Goal: Information Seeking & Learning: Learn about a topic

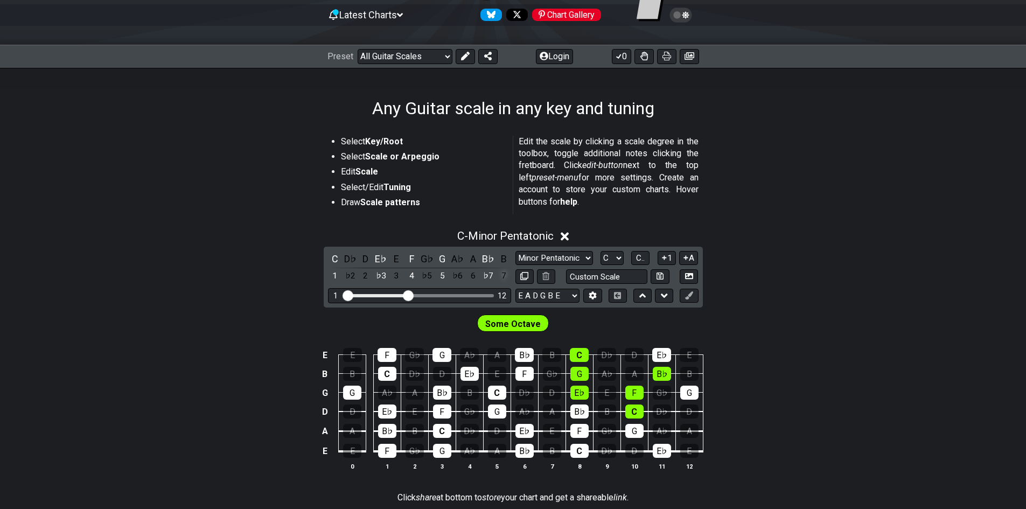
scroll to position [162, 0]
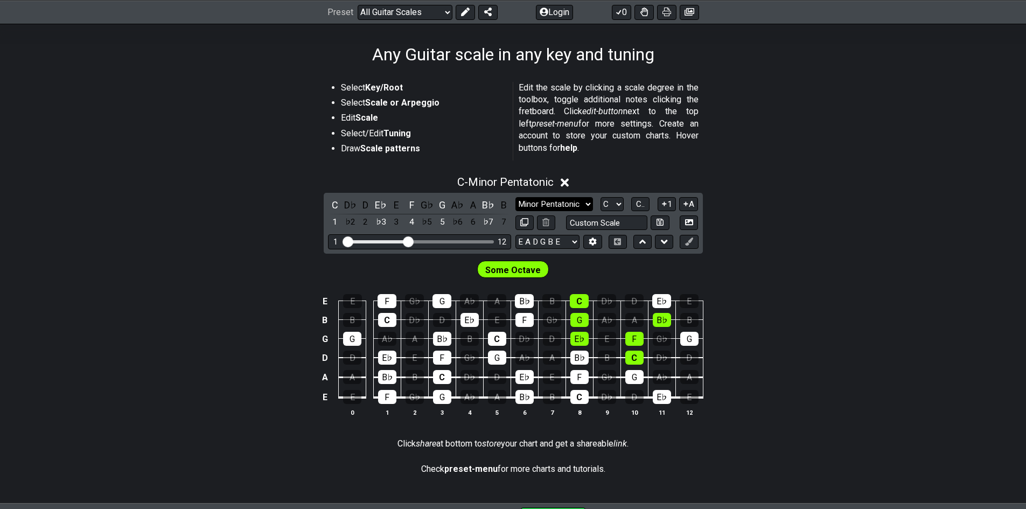
click at [527, 204] on select "Minor Pentatonic Root Minor Pentatonic Major Pentatonic Minor Blues Major Blues…" at bounding box center [554, 204] width 78 height 15
select select "Major Pentatonic"
click at [515, 197] on select "Minor Pentatonic Root Minor Pentatonic Major Pentatonic Minor Blues Major Blues…" at bounding box center [554, 204] width 78 height 15
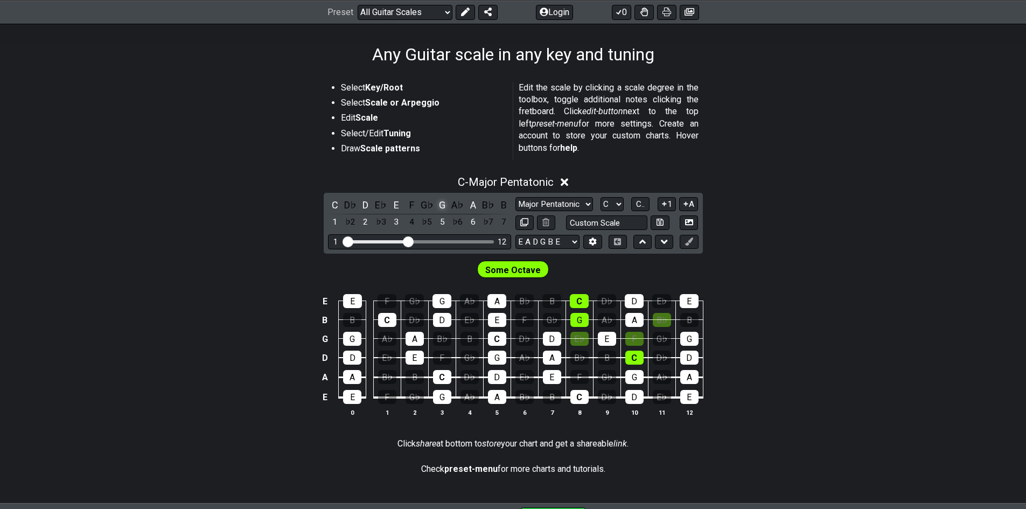
click at [442, 205] on div "G" at bounding box center [442, 205] width 14 height 15
click at [399, 205] on div "E" at bounding box center [396, 205] width 14 height 15
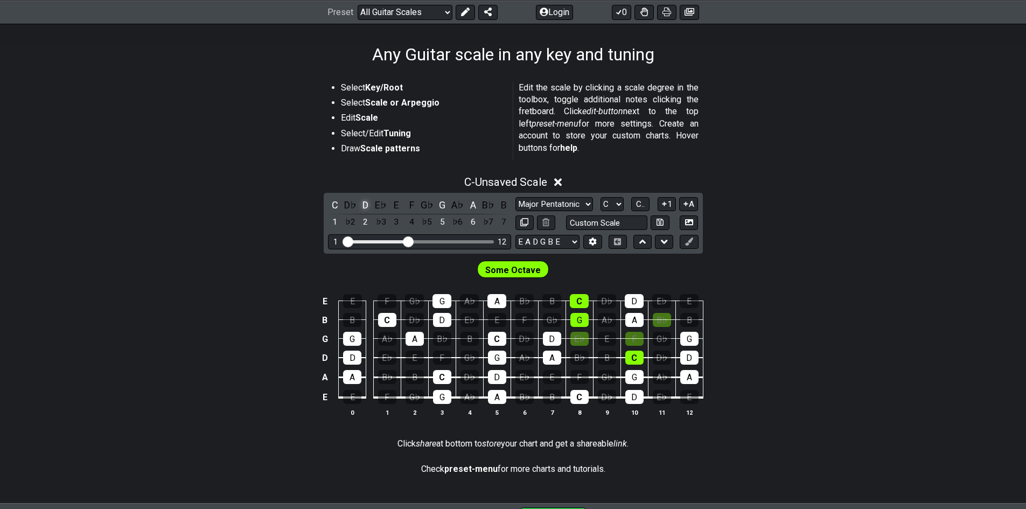
click at [367, 201] on div "D" at bounding box center [366, 205] width 14 height 15
click at [340, 201] on div "C" at bounding box center [335, 205] width 14 height 15
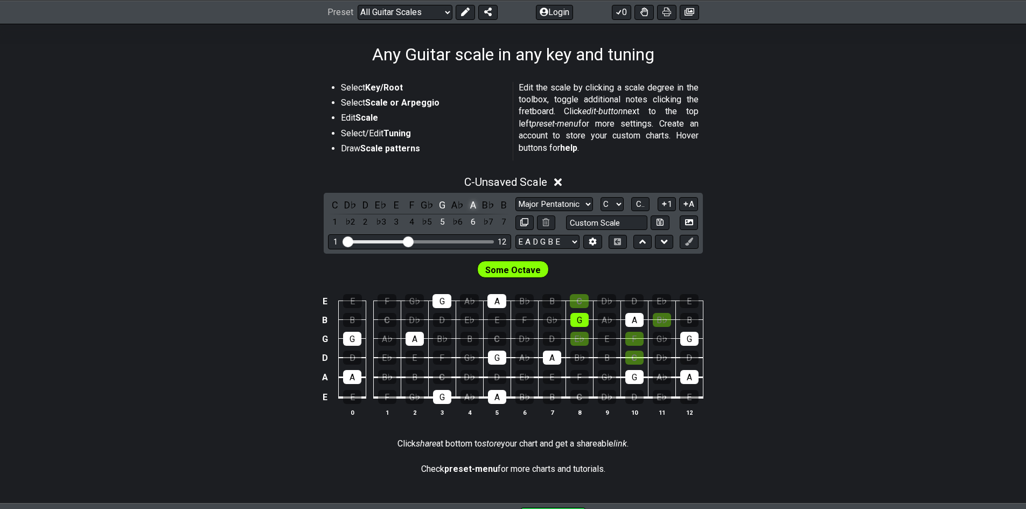
click at [470, 201] on div "A" at bounding box center [473, 205] width 14 height 15
click at [444, 225] on div "5" at bounding box center [442, 222] width 14 height 15
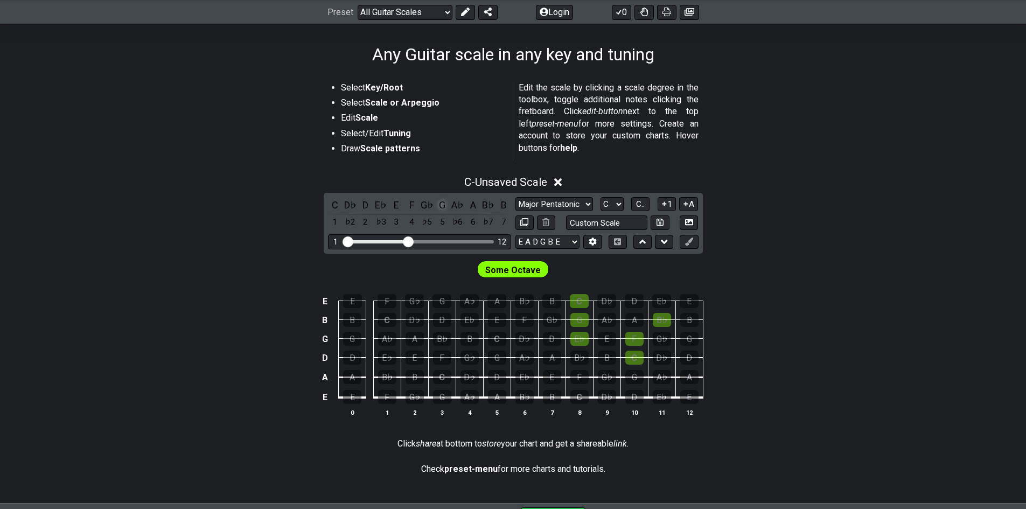
click at [446, 211] on div "G" at bounding box center [442, 205] width 14 height 15
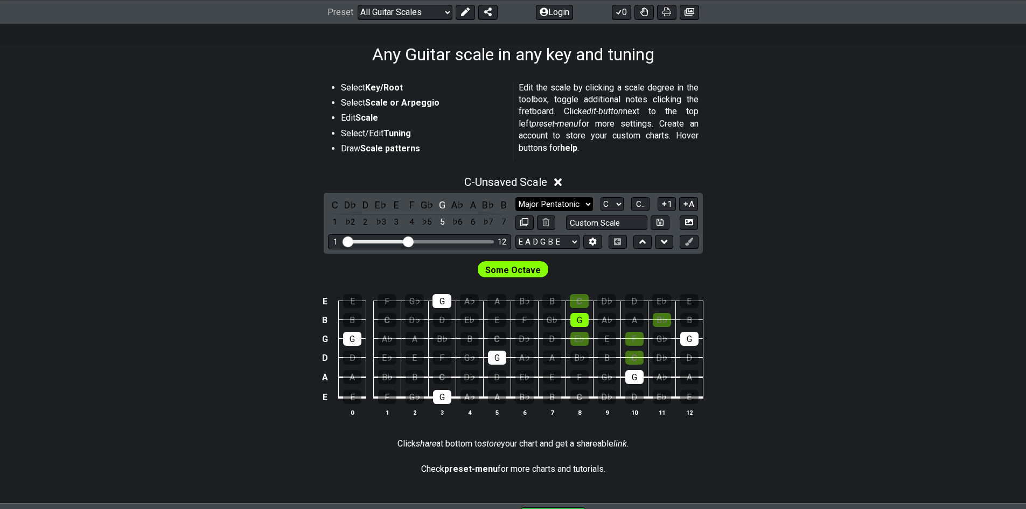
click at [573, 204] on select "Minor Pentatonic Root Minor Pentatonic Major Pentatonic Minor Blues Major Blues…" at bounding box center [554, 204] width 78 height 15
drag, startPoint x: 338, startPoint y: 205, endPoint x: 350, endPoint y: 205, distance: 11.8
click at [338, 205] on div "C" at bounding box center [335, 205] width 14 height 15
click at [363, 205] on div "D" at bounding box center [366, 205] width 14 height 15
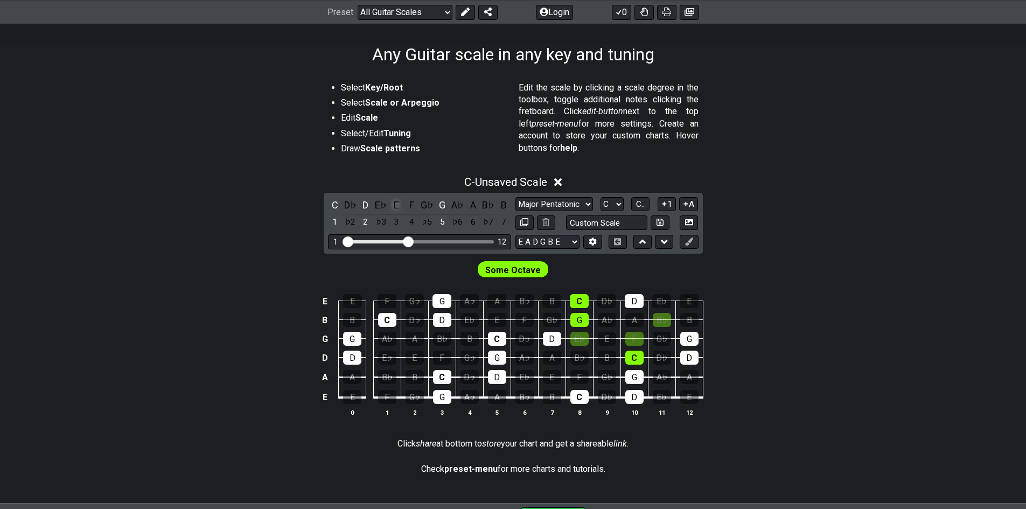
click at [395, 204] on div "E" at bounding box center [396, 205] width 14 height 15
click at [410, 203] on div "F" at bounding box center [411, 205] width 14 height 15
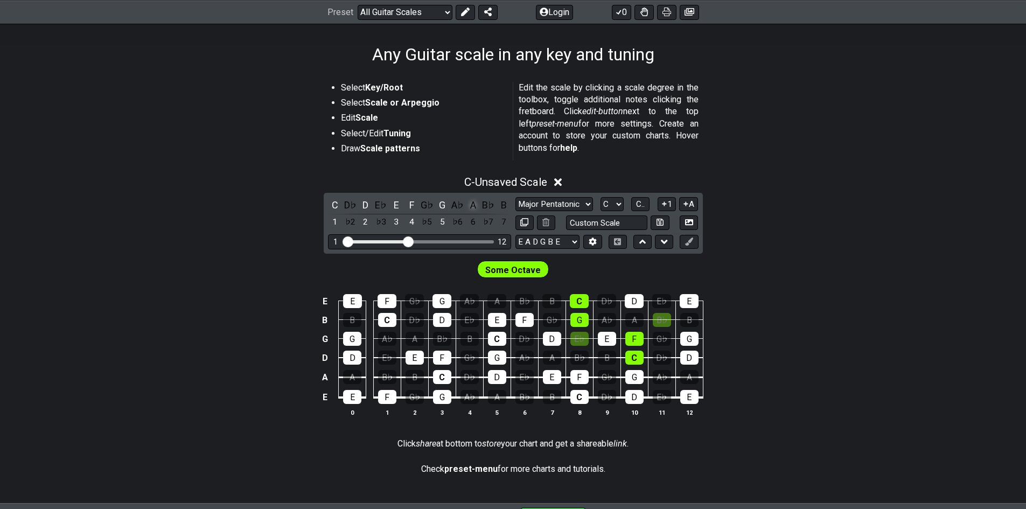
click at [474, 203] on div "A" at bounding box center [473, 205] width 14 height 15
click at [501, 205] on div "B" at bounding box center [503, 205] width 14 height 15
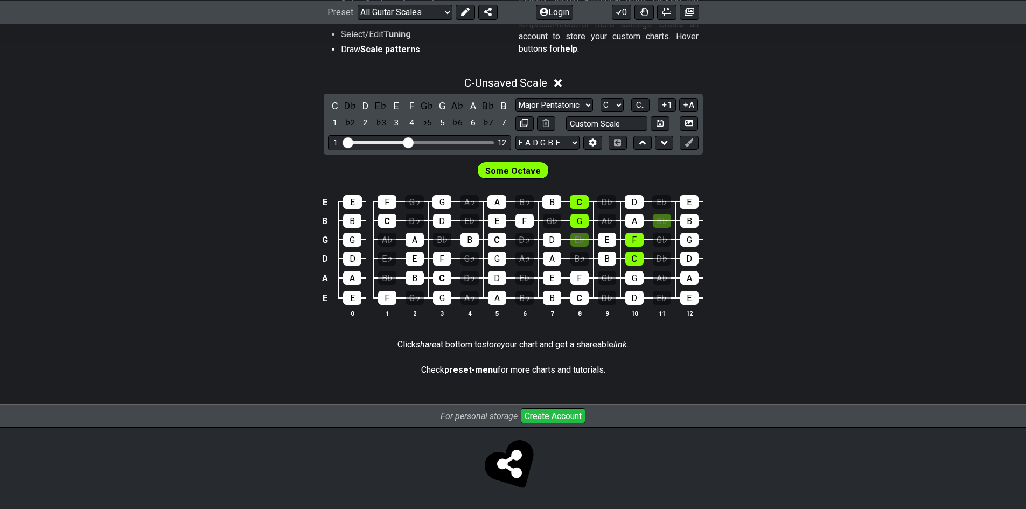
scroll to position [263, 0]
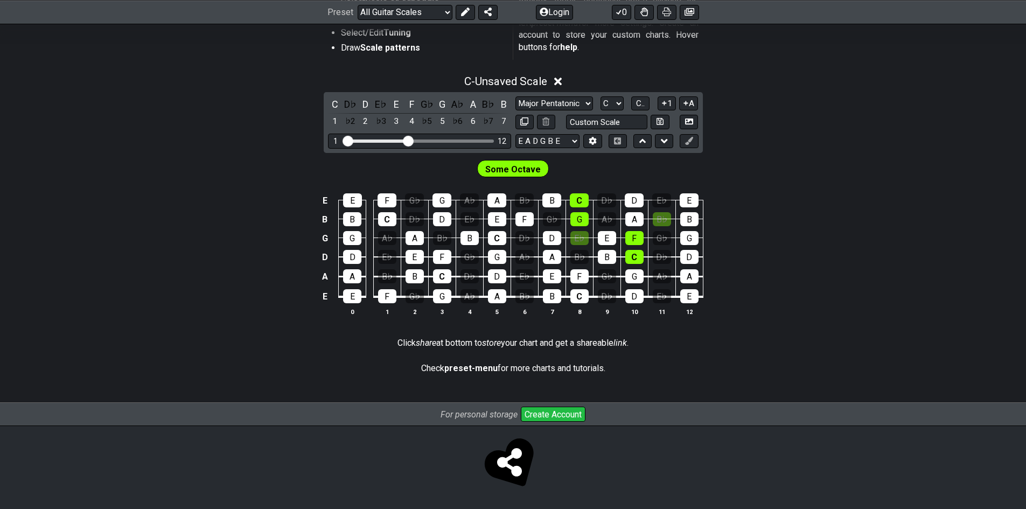
click at [494, 167] on span "Some Octave" at bounding box center [512, 170] width 55 height 16
click at [577, 124] on input "text" at bounding box center [607, 122] width 82 height 15
type input "Custom Scale"
click at [742, 138] on div "C - Unsaved Scale C D♭ D E♭ E F G♭ G A♭ A B♭ B 1 ♭2 2 ♭3 3 4 ♭5 5 ♭6 6 ♭7 7 Min…" at bounding box center [513, 199] width 1026 height 263
click at [587, 102] on select "Minor Pentatonic Root Minor Pentatonic Major Pentatonic Minor Blues Major Blues…" at bounding box center [554, 103] width 78 height 15
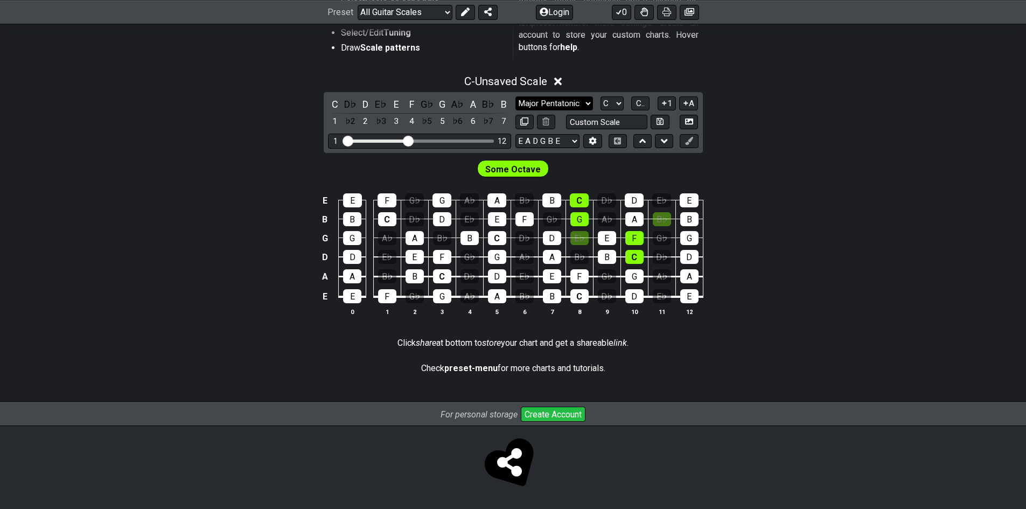
select select "Minor Pentatonic"
click at [515, 96] on select "Minor Pentatonic Root Minor Pentatonic Major Pentatonic Minor Blues Major Blues…" at bounding box center [554, 103] width 78 height 15
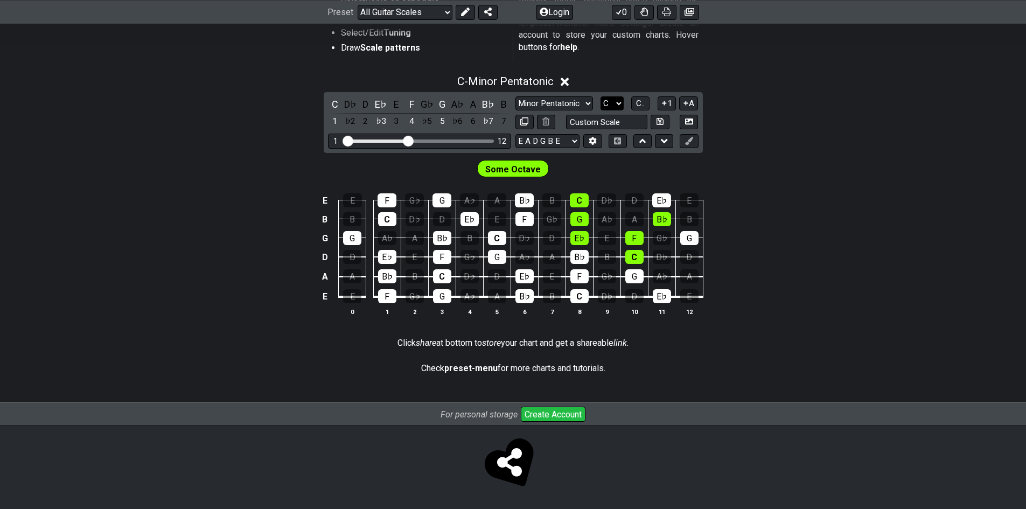
click at [617, 99] on select "A♭ A A♯ B♭ B C C♯ D♭ D D♯ E♭ E F F♯ G♭ G G♯" at bounding box center [611, 103] width 23 height 15
click at [600, 96] on select "A♭ A A♯ B♭ B C C♯ D♭ D D♯ E♭ E F F♯ G♭ G G♯" at bounding box center [611, 103] width 23 height 15
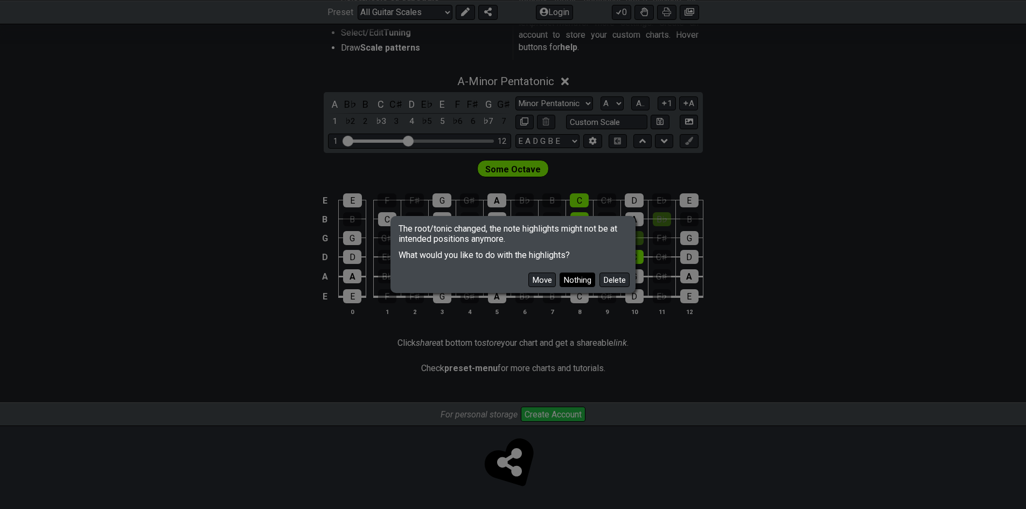
click at [579, 280] on button "Nothing" at bounding box center [577, 279] width 36 height 15
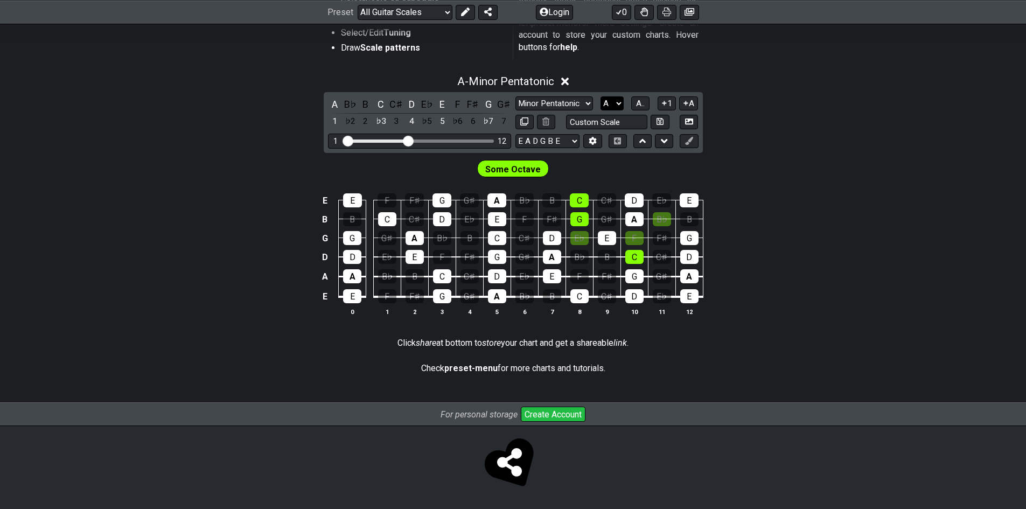
click at [615, 102] on select "A♭ A A♯ B♭ B C C♯ D♭ D D♯ E♭ E F F♯ G♭ G G♯" at bounding box center [611, 103] width 23 height 15
click at [600, 96] on select "A♭ A A♯ B♭ B C C♯ D♭ D D♯ E♭ E F F♯ G♭ G G♯" at bounding box center [611, 103] width 23 height 15
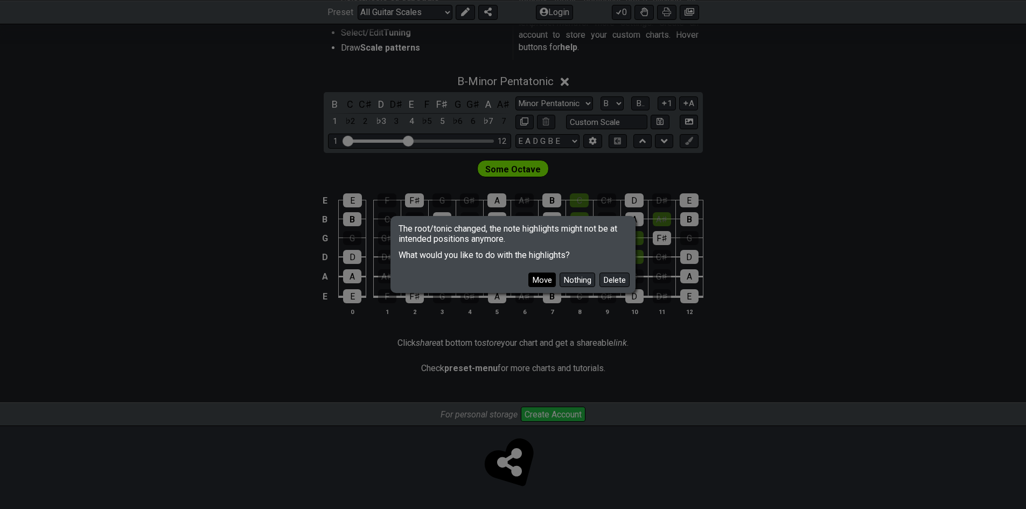
click at [541, 282] on button "Move" at bounding box center [541, 279] width 27 height 15
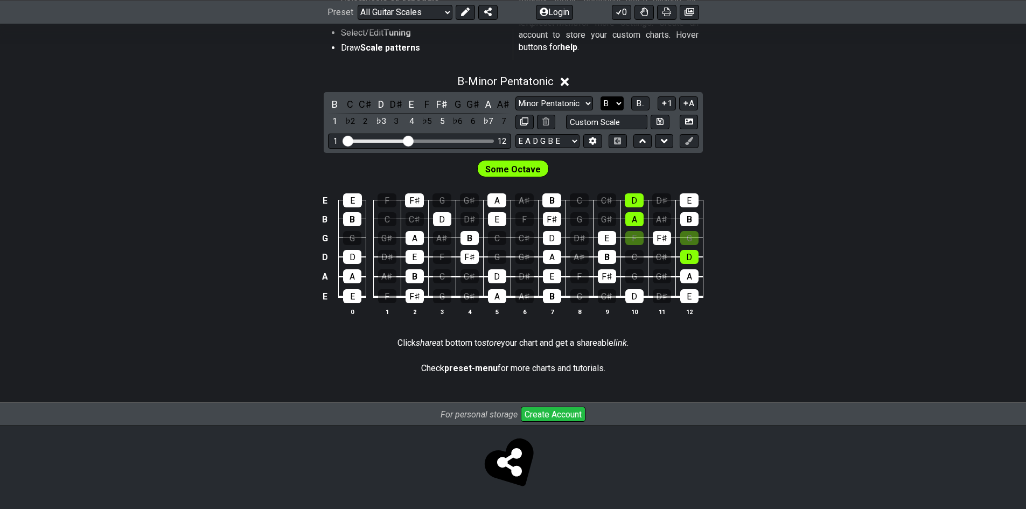
click at [618, 107] on select "A♭ A A♯ B♭ B C C♯ D♭ D D♯ E♭ E F F♯ G♭ G G♯" at bounding box center [611, 103] width 23 height 15
click at [600, 96] on select "A♭ A A♯ B♭ B C C♯ D♭ D D♯ E♭ E F F♯ G♭ G G♯" at bounding box center [611, 103] width 23 height 15
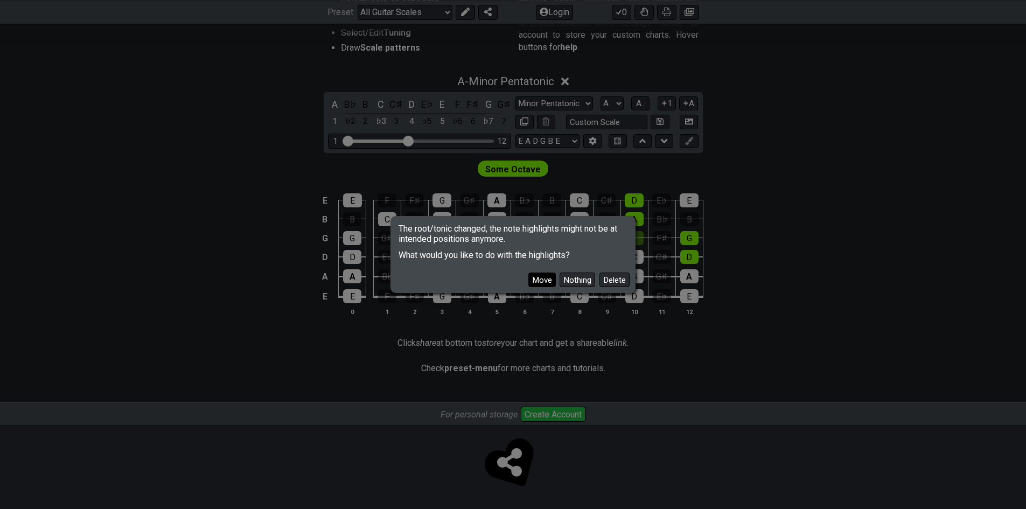
click at [548, 280] on button "Move" at bounding box center [541, 279] width 27 height 15
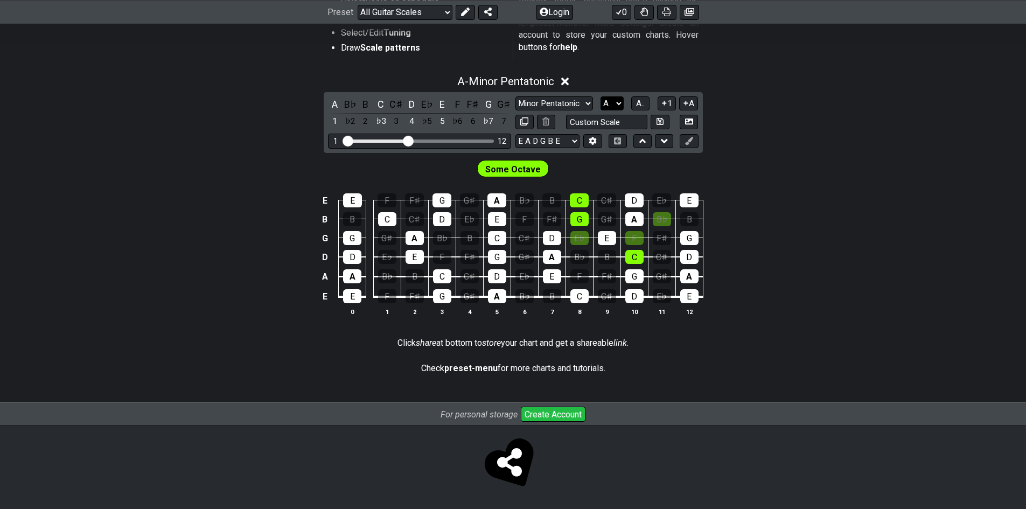
click at [609, 107] on select "A♭ A A♯ B♭ B C C♯ D♭ D D♯ E♭ E F F♯ G♭ G G♯" at bounding box center [611, 103] width 23 height 15
click at [600, 96] on select "A♭ A A♯ B♭ B C C♯ D♭ D D♯ E♭ E F F♯ G♭ G G♯" at bounding box center [611, 103] width 23 height 15
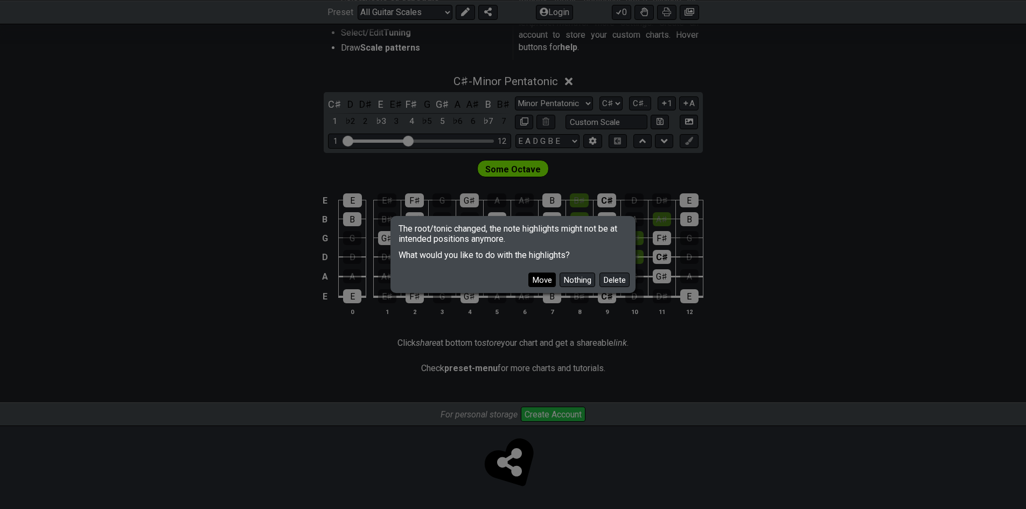
click at [546, 282] on button "Move" at bounding box center [541, 279] width 27 height 15
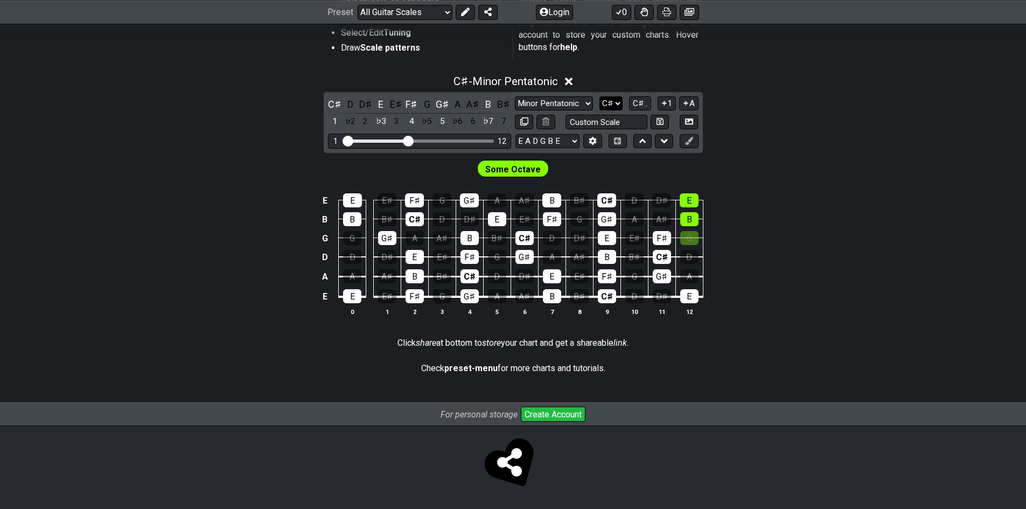
click at [616, 105] on select "A♭ A A♯ B♭ B C C♯ D♭ D D♯ E♭ E F F♯ G♭ G G♯" at bounding box center [610, 103] width 23 height 15
click at [600, 96] on select "A♭ A A♯ B♭ B C C♯ D♭ D D♯ E♭ E F F♯ G♭ G G♯" at bounding box center [610, 103] width 23 height 15
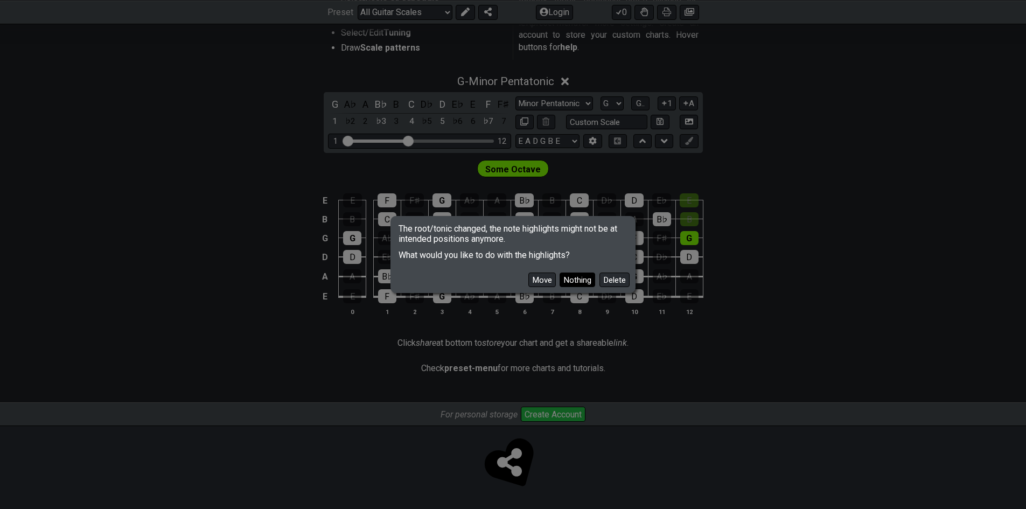
click at [580, 282] on button "Nothing" at bounding box center [577, 279] width 36 height 15
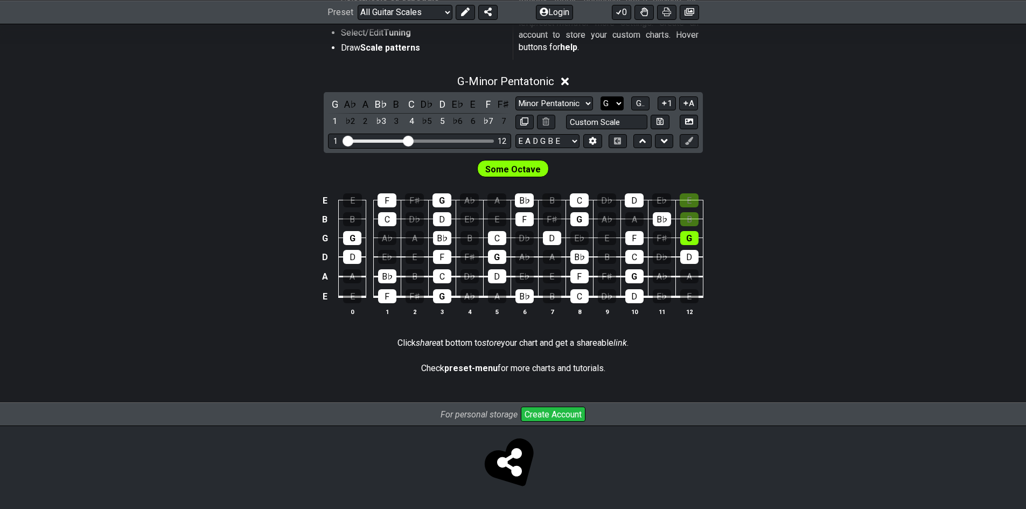
click at [607, 100] on select "A♭ A A♯ B♭ B C C♯ D♭ D D♯ E♭ E F F♯ G♭ G G♯" at bounding box center [611, 103] width 23 height 15
click at [600, 96] on select "A♭ A A♯ B♭ B C C♯ D♭ D D♯ E♭ E F F♯ G♭ G G♯" at bounding box center [611, 103] width 23 height 15
click at [613, 109] on select "A♭ A A♯ B♭ B C C♯ D♭ D D♯ E♭ E F F♯ G♭ G G♯" at bounding box center [611, 103] width 23 height 15
click at [600, 96] on select "A♭ A A♯ B♭ B C C♯ D♭ D D♯ E♭ E F F♯ G♭ G G♯" at bounding box center [611, 103] width 23 height 15
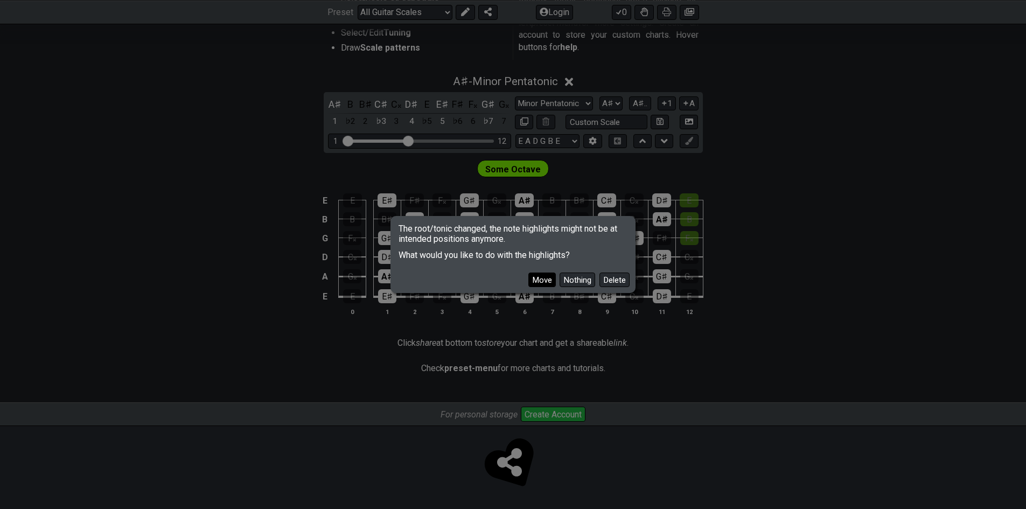
click at [544, 279] on button "Move" at bounding box center [541, 279] width 27 height 15
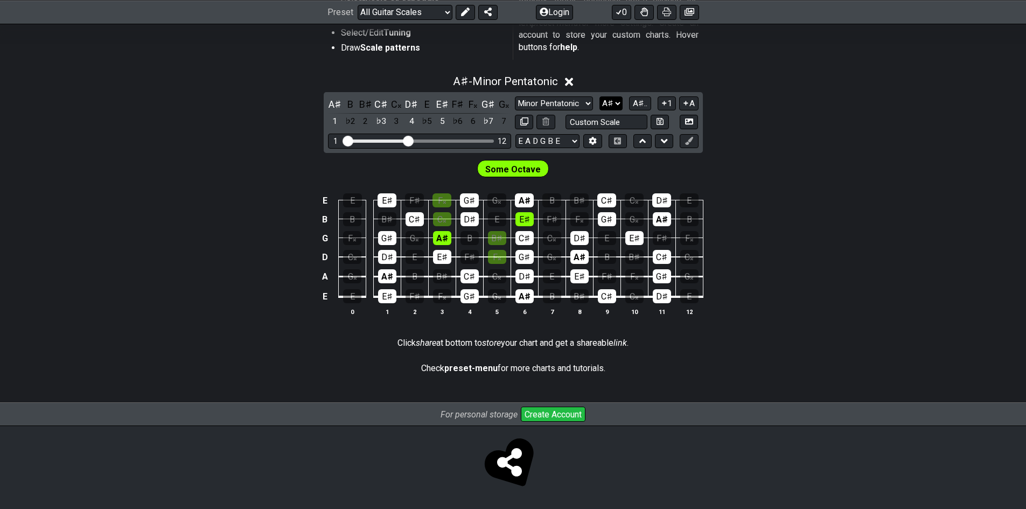
click at [620, 103] on select "A♭ A A♯ B♭ B C C♯ D♭ D D♯ E♭ E F F♯ G♭ G G♯" at bounding box center [610, 103] width 23 height 15
select select "G"
click at [600, 96] on select "A♭ A A♯ B♭ B C C♯ D♭ D D♯ E♭ E F F♯ G♭ G G♯" at bounding box center [610, 103] width 23 height 15
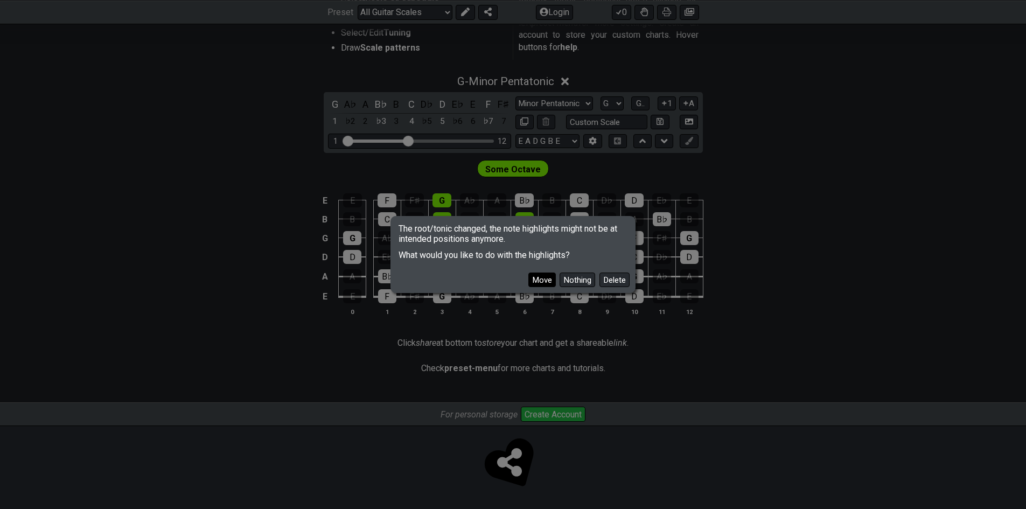
click at [534, 280] on button "Move" at bounding box center [541, 279] width 27 height 15
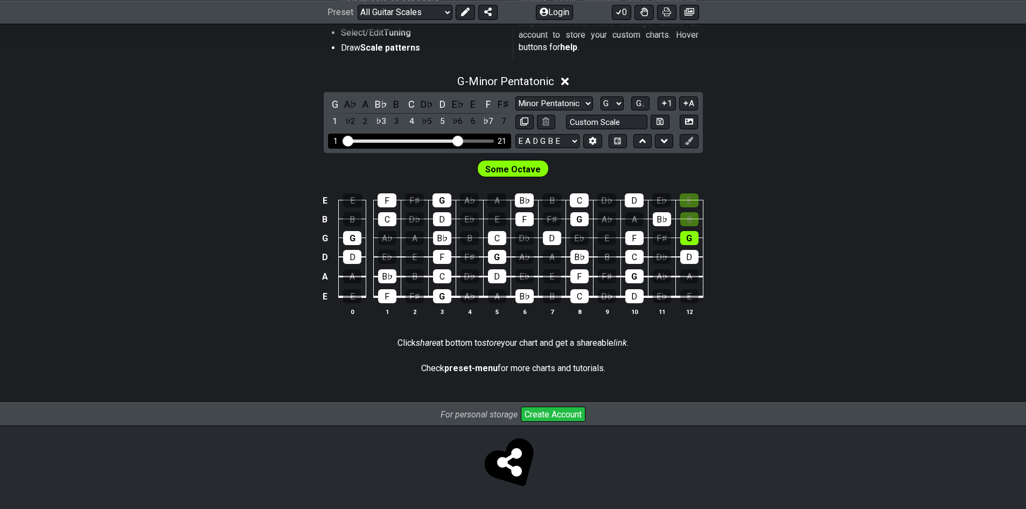
drag, startPoint x: 412, startPoint y: 141, endPoint x: 456, endPoint y: 141, distance: 43.6
click at [456, 140] on input "Visible fret range" at bounding box center [419, 140] width 153 height 0
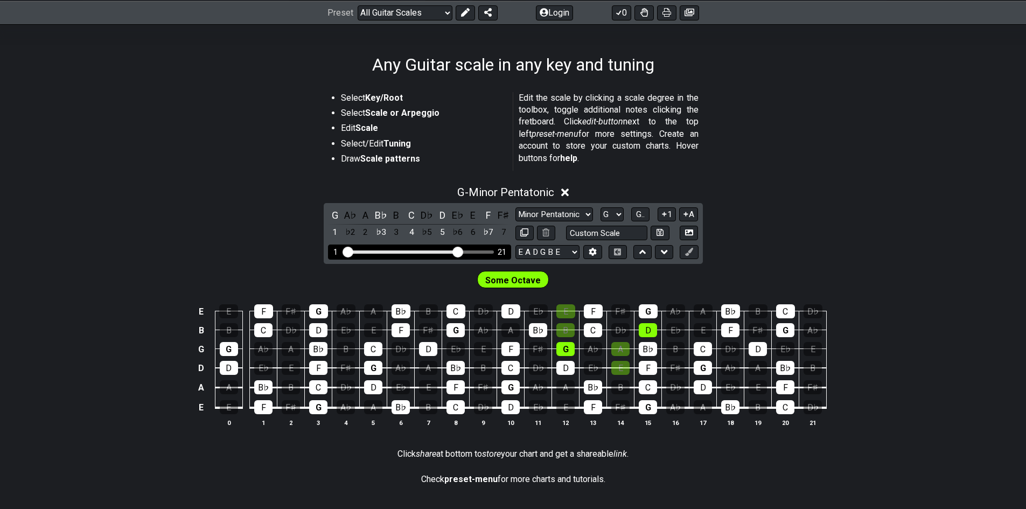
scroll to position [209, 0]
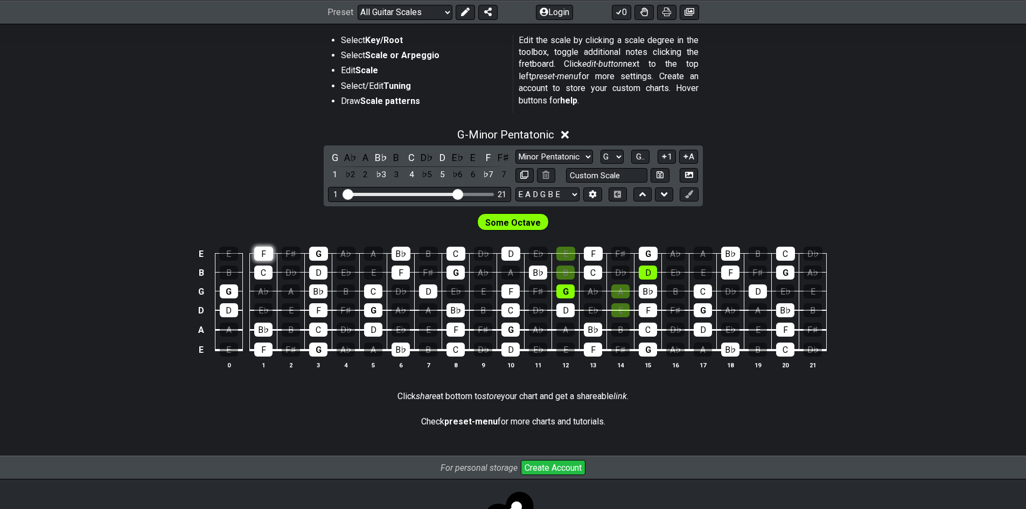
click at [264, 252] on div "F" at bounding box center [263, 254] width 19 height 14
click at [588, 157] on select "Minor Pentatonic Root Minor Pentatonic Major Pentatonic Minor Blues Major Blues…" at bounding box center [554, 157] width 78 height 15
select select "Minor Blues"
click at [515, 150] on select "Minor Pentatonic Root Minor Pentatonic Major Pentatonic Minor Blues Major Blues…" at bounding box center [554, 157] width 78 height 15
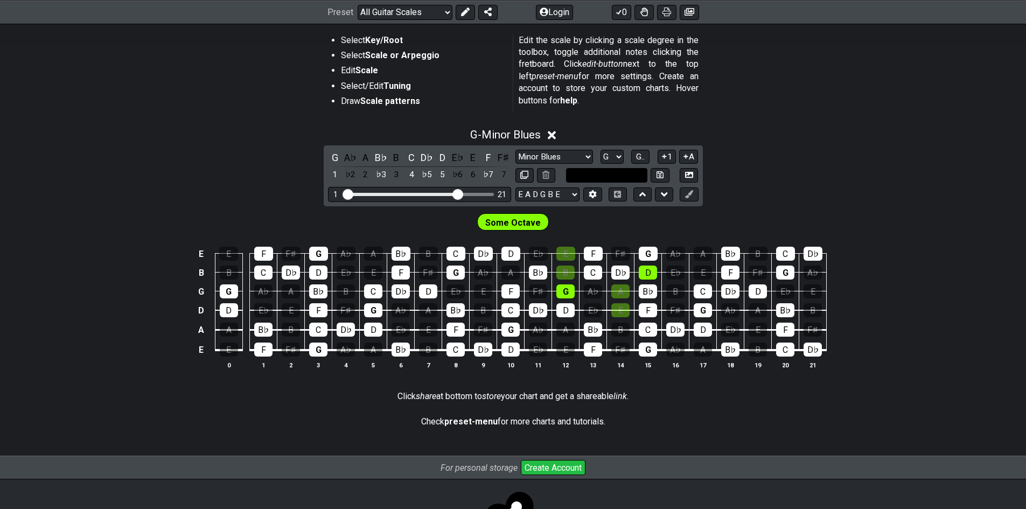
click at [607, 177] on input "text" at bounding box center [607, 175] width 82 height 15
type input "Custom Scale"
click at [584, 155] on select "Minor Pentatonic Root Minor Pentatonic Major Pentatonic Minor Blues Major Blues…" at bounding box center [554, 157] width 78 height 15
click at [515, 150] on select "Minor Pentatonic Root Minor Pentatonic Major Pentatonic Minor Blues Major Blues…" at bounding box center [554, 157] width 78 height 15
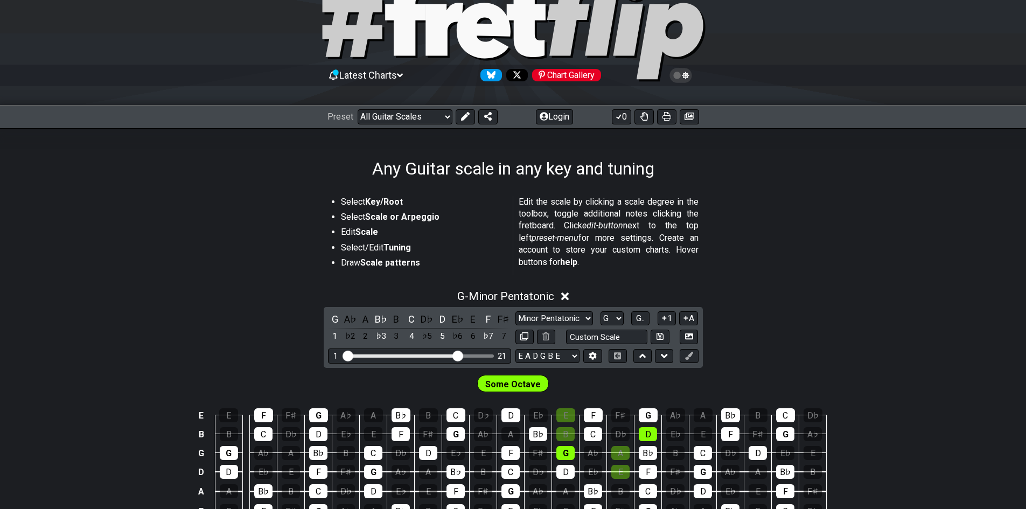
scroll to position [101, 0]
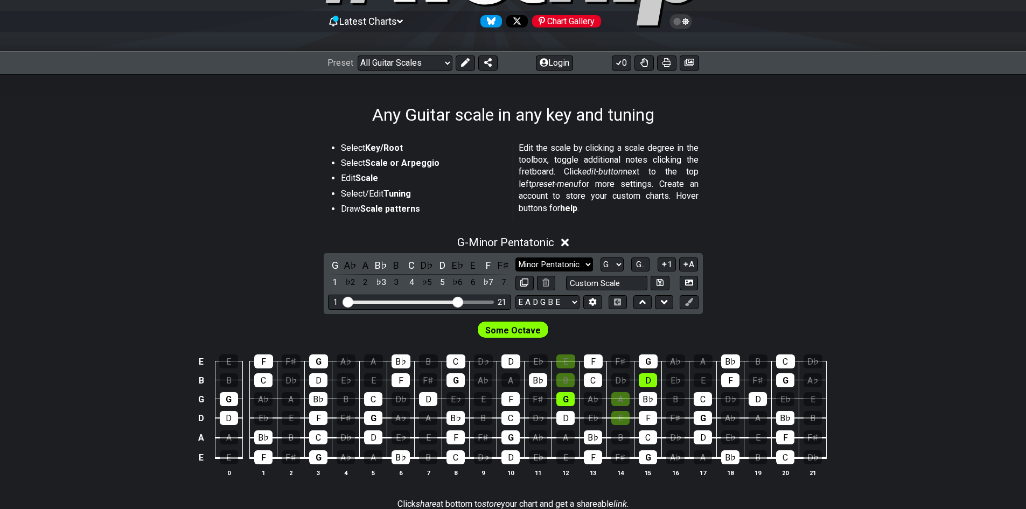
click at [567, 270] on select "Minor Pentatonic Root Minor Pentatonic Major Pentatonic Minor Blues Major Blues…" at bounding box center [554, 264] width 78 height 15
click at [515, 257] on select "Minor Pentatonic Root Minor Pentatonic Major Pentatonic Minor Blues Major Blues…" at bounding box center [554, 264] width 78 height 15
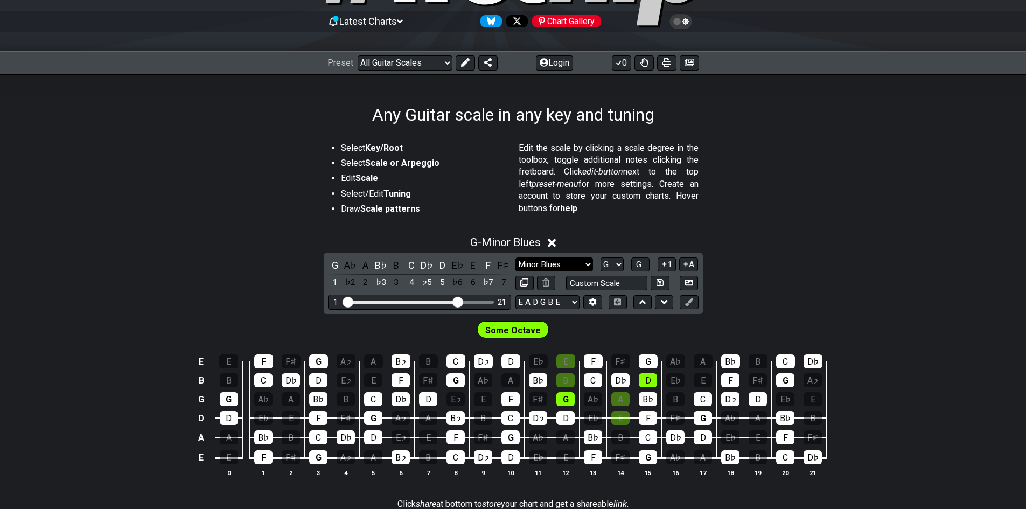
click at [578, 266] on select "Minor Pentatonic Root Minor Pentatonic Major Pentatonic Minor Blues Major Blues…" at bounding box center [554, 264] width 78 height 15
click at [515, 257] on select "Minor Pentatonic Root Minor Pentatonic Major Pentatonic Minor Blues Major Blues…" at bounding box center [554, 264] width 78 height 15
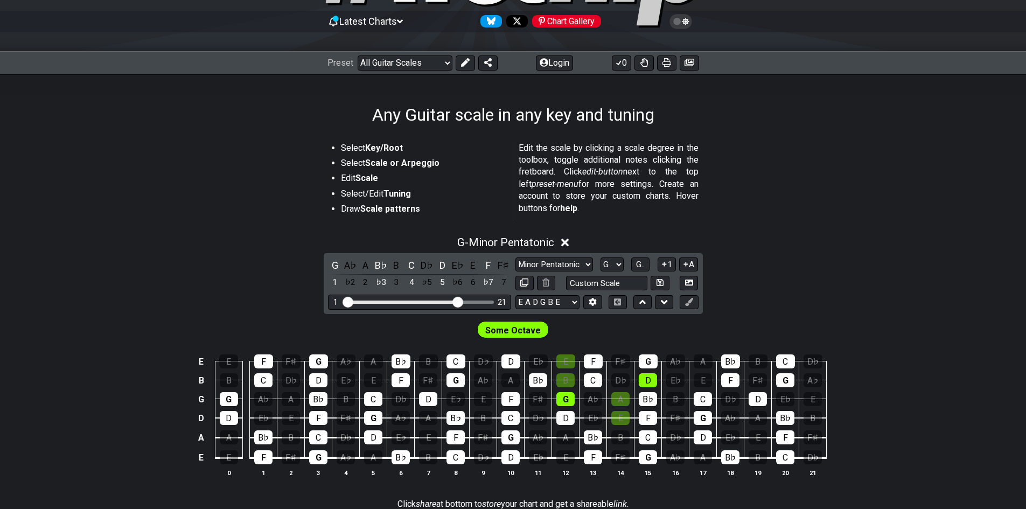
click at [564, 43] on div "Latest Charts Chart Gallery" at bounding box center [513, 32] width 1026 height 39
click at [574, 263] on select "Minor Pentatonic Root Minor Pentatonic Major Pentatonic Minor Blues Major Blues…" at bounding box center [554, 264] width 78 height 15
click at [515, 257] on select "Minor Pentatonic Root Minor Pentatonic Major Pentatonic Minor Blues Major Blues…" at bounding box center [554, 264] width 78 height 15
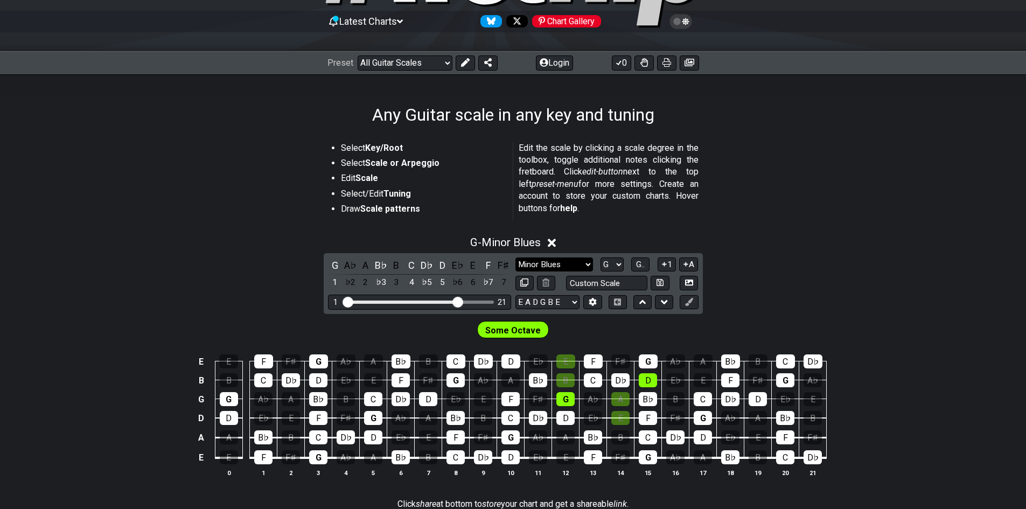
click at [571, 266] on select "Minor Pentatonic Root Minor Pentatonic Major Pentatonic Minor Blues Major Blues…" at bounding box center [554, 264] width 78 height 15
click at [515, 257] on select "Minor Pentatonic Root Minor Pentatonic Major Pentatonic Minor Blues Major Blues…" at bounding box center [554, 264] width 78 height 15
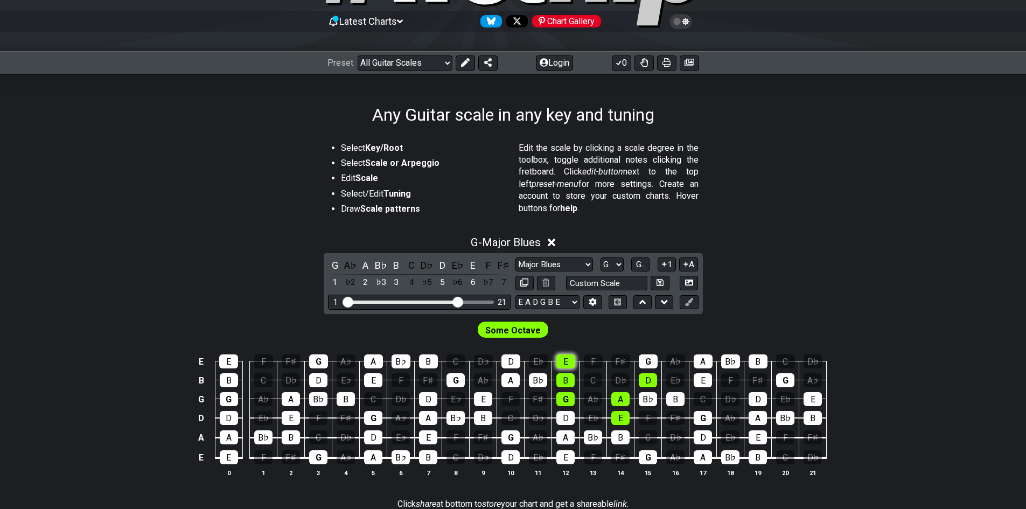
click at [567, 364] on div "E" at bounding box center [565, 361] width 19 height 14
click at [586, 261] on select "Minor Pentatonic Root Minor Pentatonic Major Pentatonic Minor Blues Major Blues…" at bounding box center [554, 264] width 78 height 15
select select "Minor Pentatonic"
click at [515, 257] on select "Minor Pentatonic Root Minor Pentatonic Major Pentatonic Minor Blues Major Blues…" at bounding box center [554, 264] width 78 height 15
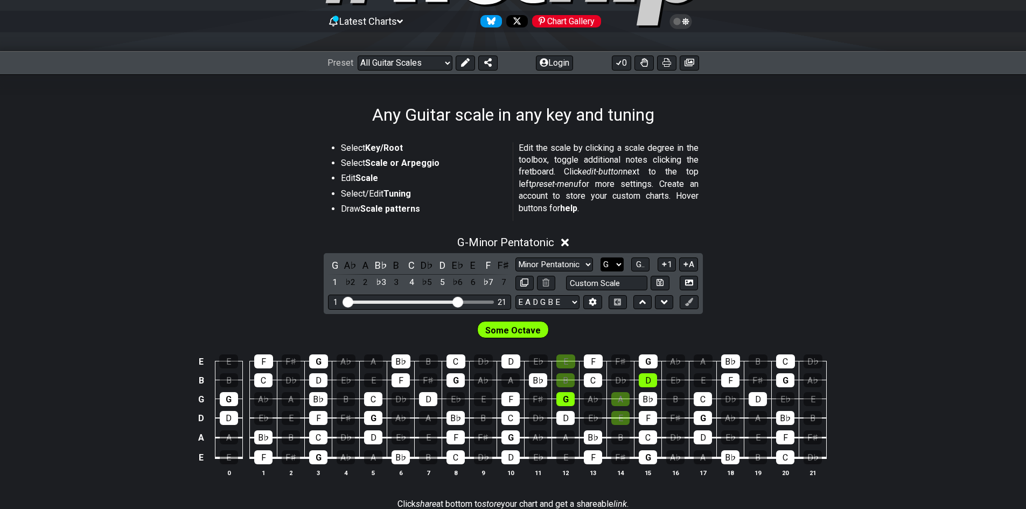
click at [612, 263] on select "A♭ A A♯ B♭ B C C♯ D♭ D D♯ E♭ E F F♯ G♭ G G♯" at bounding box center [611, 264] width 23 height 15
select select "A"
click at [600, 257] on select "A♭ A A♯ B♭ B C C♯ D♭ D D♯ E♭ E F F♯ G♭ G G♯" at bounding box center [611, 264] width 23 height 15
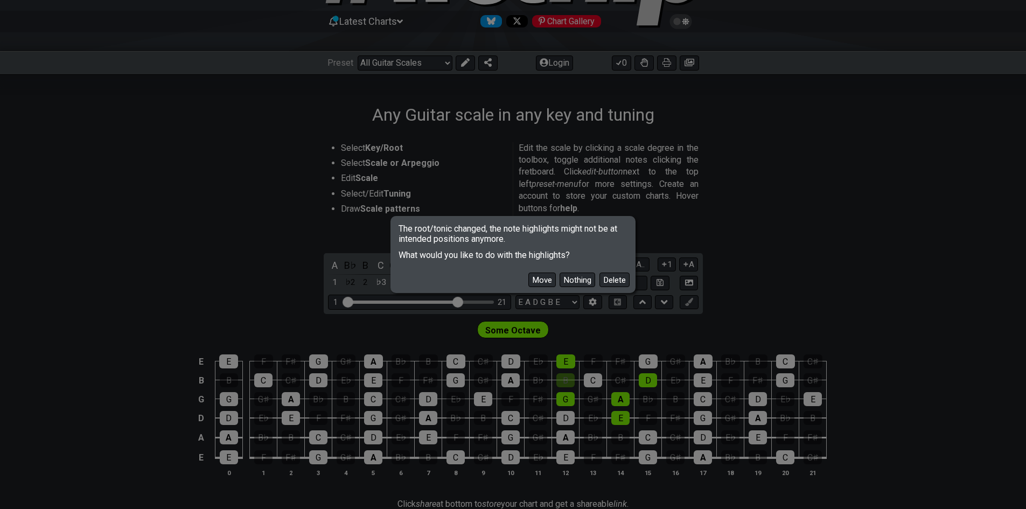
click at [535, 271] on div "Move Nothing Delete" at bounding box center [512, 275] width 241 height 31
click at [532, 275] on button "Move" at bounding box center [541, 279] width 27 height 15
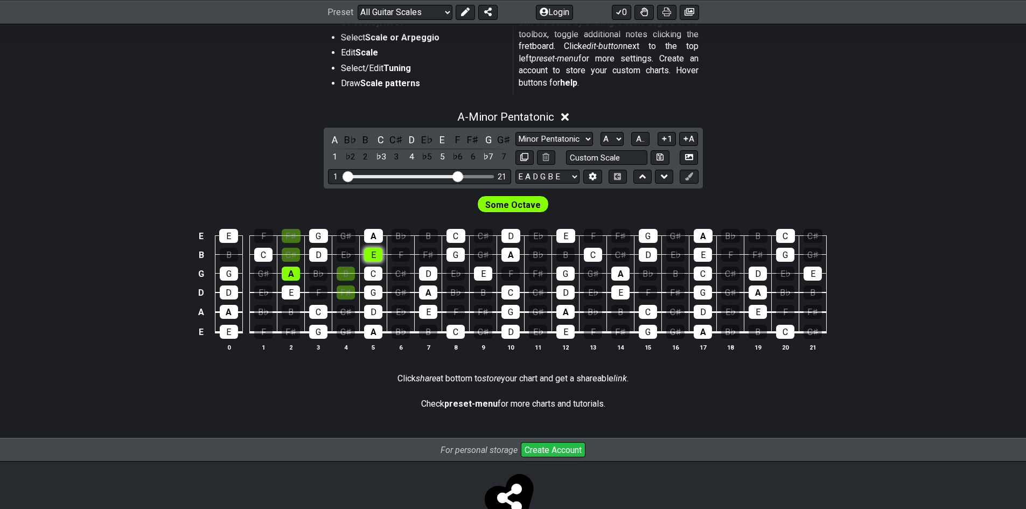
scroll to position [209, 0]
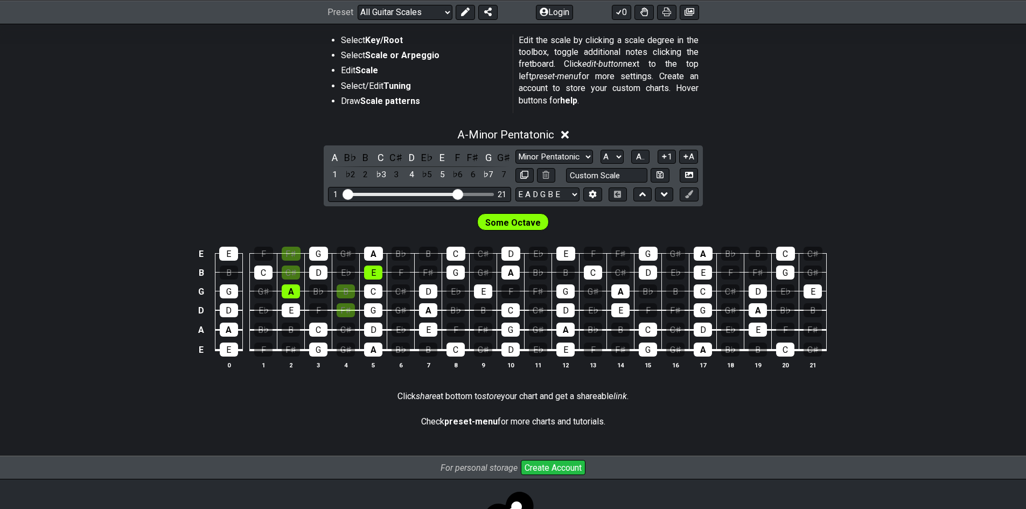
click at [584, 158] on select "Minor Pentatonic Root Minor Pentatonic Major Pentatonic Minor Blues Major Blues…" at bounding box center [554, 157] width 78 height 15
click at [587, 157] on select "Minor Pentatonic Root Minor Pentatonic Major Pentatonic Minor Blues Major Blues…" at bounding box center [554, 157] width 78 height 15
click at [776, 143] on div "A - Minor Pentatonic A B♭ B C C♯ D E♭ E F F♯ G G♯ 1 ♭2 2 ♭3 3 4 ♭5 5 ♭6 6 ♭7 7 …" at bounding box center [513, 253] width 1026 height 263
click at [580, 153] on select "Minor Pentatonic Root Minor Pentatonic Major Pentatonic Minor Blues Major Blues…" at bounding box center [554, 157] width 78 height 15
click at [587, 153] on select "Minor Pentatonic Root Minor Pentatonic Major Pentatonic Minor Blues Major Blues…" at bounding box center [554, 157] width 78 height 15
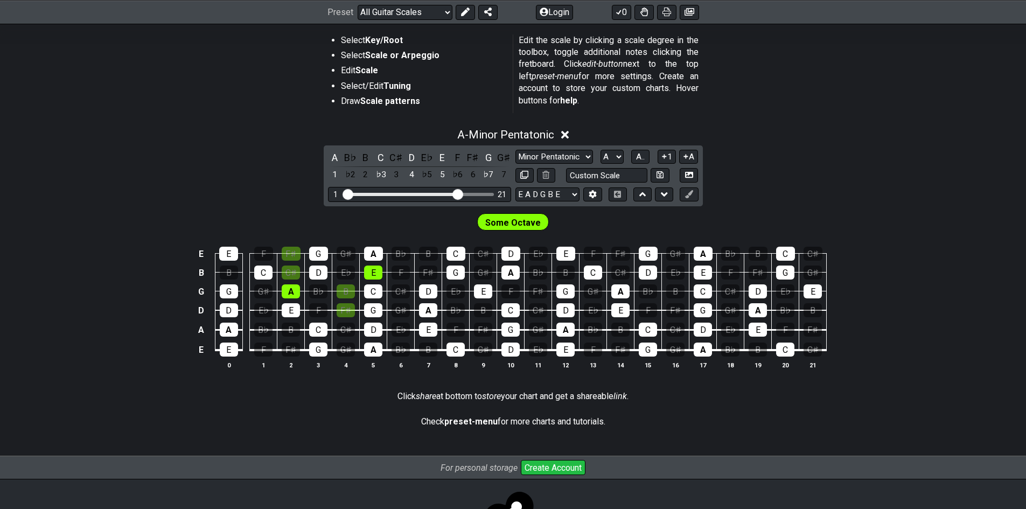
click at [587, 153] on select "Minor Pentatonic Root Minor Pentatonic Major Pentatonic Minor Blues Major Blues…" at bounding box center [554, 157] width 78 height 15
click at [586, 158] on select "Minor Pentatonic Root Minor Pentatonic Major Pentatonic Minor Blues Major Blues…" at bounding box center [554, 157] width 78 height 15
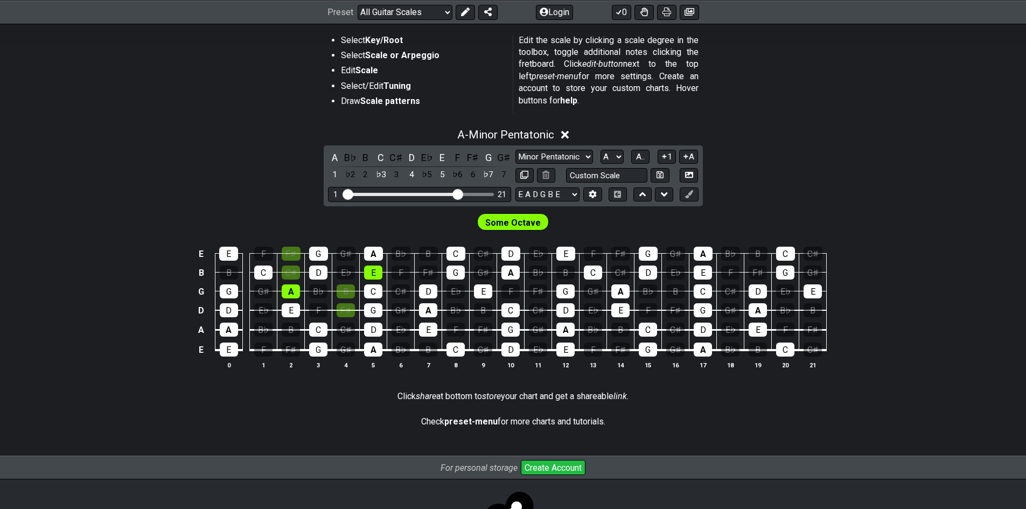
click at [586, 158] on select "Minor Pentatonic Root Minor Pentatonic Major Pentatonic Minor Blues Major Blues…" at bounding box center [554, 157] width 78 height 15
click at [610, 153] on select "A♭ A A♯ B♭ B C C♯ D♭ D D♯ E♭ E F F♯ G♭ G G♯" at bounding box center [611, 157] width 23 height 15
click at [617, 153] on select "A♭ A A♯ B♭ B C C♯ D♭ D D♯ E♭ E F F♯ G♭ G G♯" at bounding box center [611, 157] width 23 height 15
click at [567, 155] on select "Minor Pentatonic Root Minor Pentatonic Major Pentatonic Minor Blues Major Blues…" at bounding box center [554, 157] width 78 height 15
select select "Minor Blues"
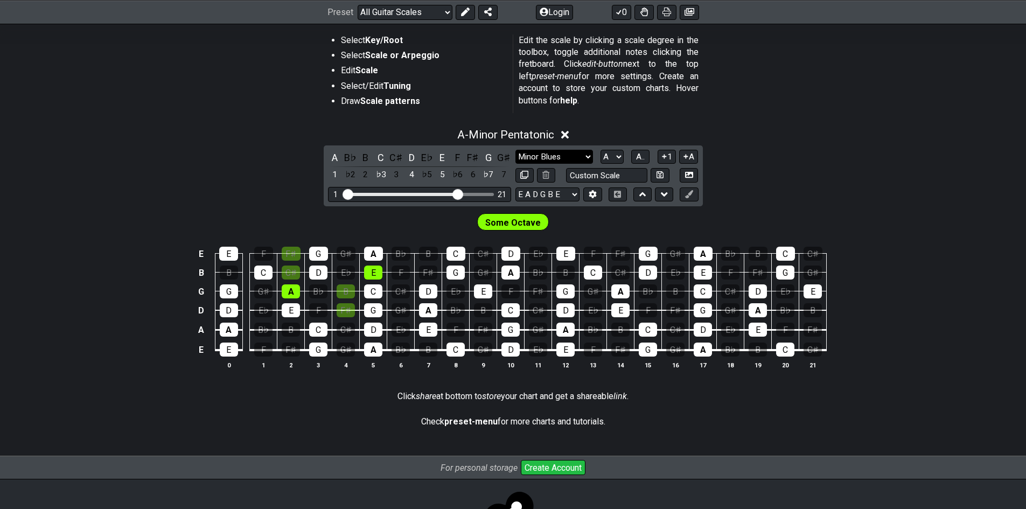
click at [515, 150] on select "Minor Pentatonic Root Minor Pentatonic Major Pentatonic Minor Blues Major Blues…" at bounding box center [554, 157] width 78 height 15
